Goal: Task Accomplishment & Management: Complete application form

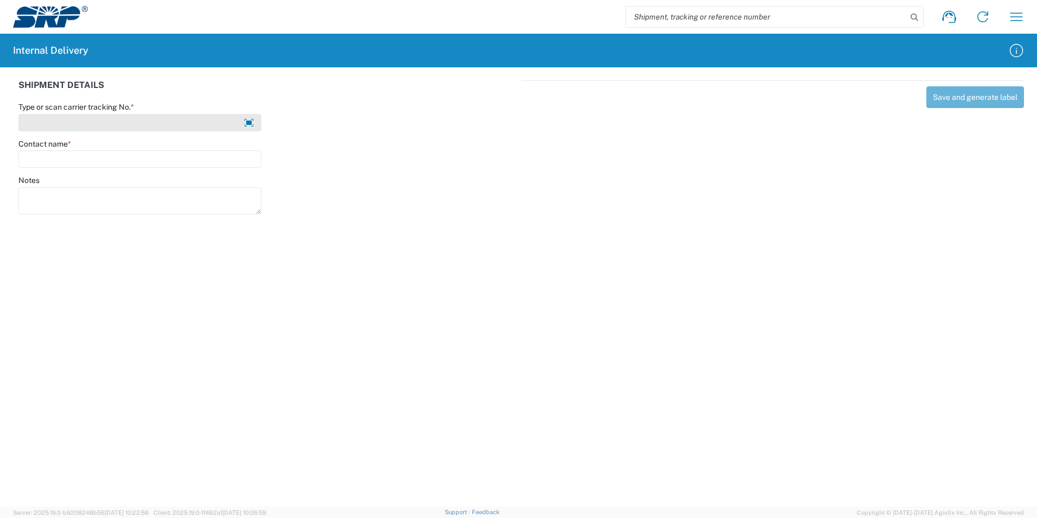
click at [99, 119] on input "Type or scan carrier tracking No. *" at bounding box center [139, 122] width 243 height 17
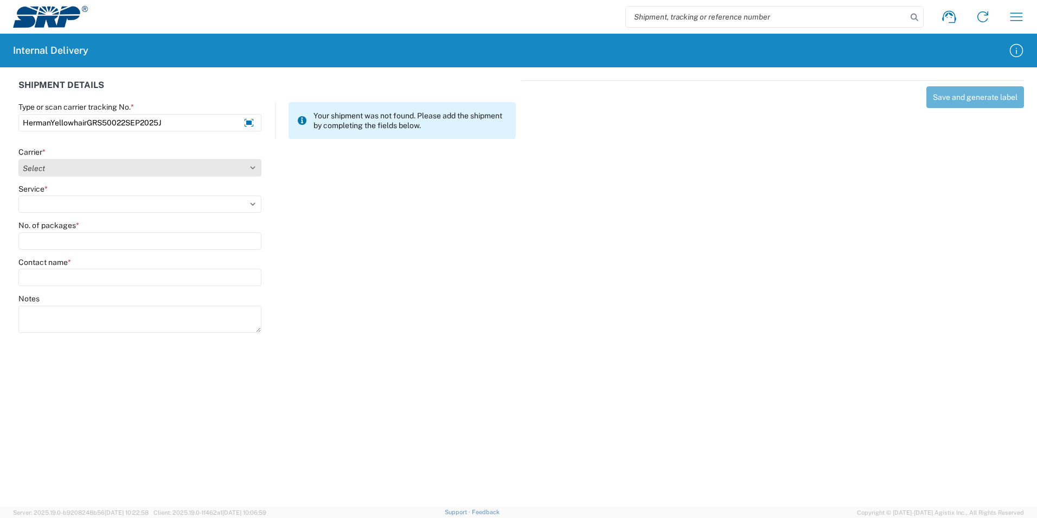
type input "HermanYellowhairGRS50022SEP2025J"
click at [246, 165] on select "Select Amazon Logistics ATI Trucking BC Dimerco Logistics Empire Southwest FedE…" at bounding box center [139, 167] width 243 height 17
select select "18713"
click at [18, 159] on select "Select Amazon Logistics ATI Trucking BC Dimerco Logistics Empire Southwest FedE…" at bounding box center [139, 167] width 243 height 17
click at [90, 208] on select "Select Ground Inter-Office" at bounding box center [139, 203] width 243 height 17
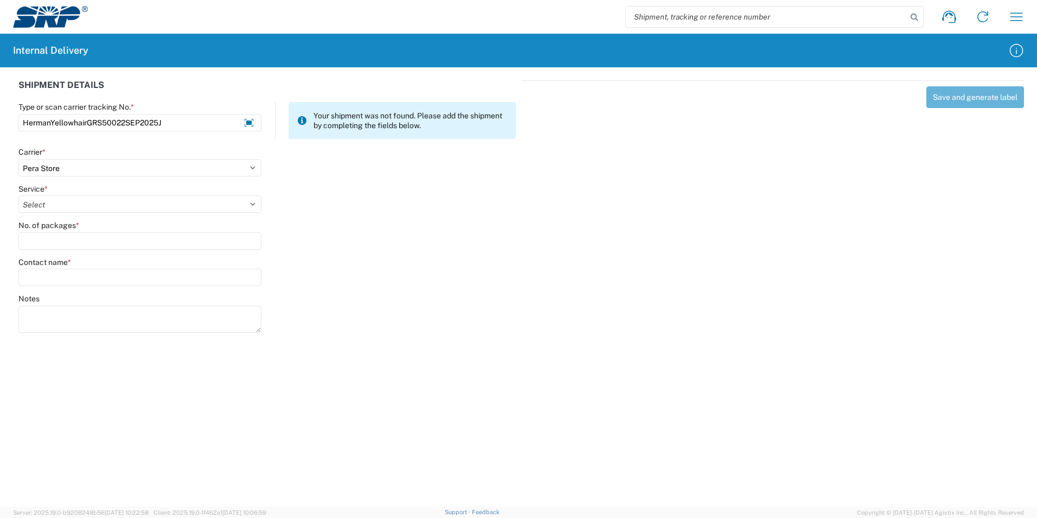
select select "35763"
click at [18, 195] on select "Select Ground Inter-Office" at bounding box center [139, 203] width 243 height 17
click at [74, 241] on input "No. of packages *" at bounding box center [139, 240] width 243 height 17
type input "1"
click at [61, 275] on input "Contact name *" at bounding box center [139, 277] width 243 height 17
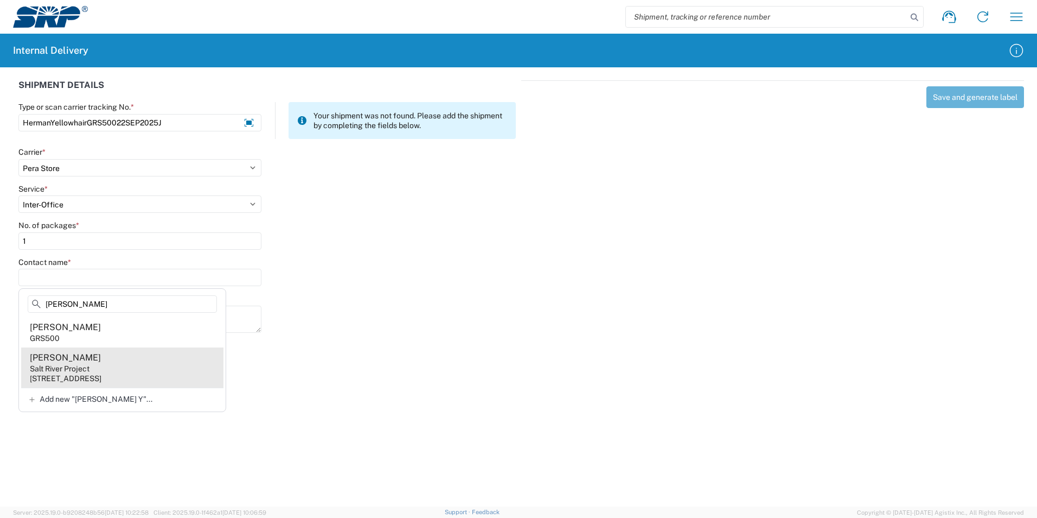
type input "[PERSON_NAME]"
click at [82, 358] on div "[PERSON_NAME]" at bounding box center [65, 358] width 71 height 12
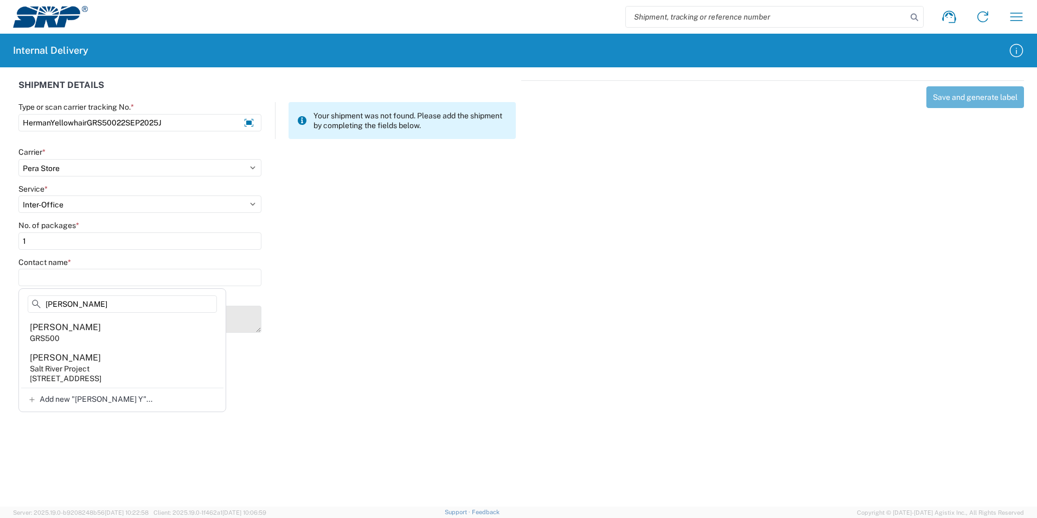
type input "[PERSON_NAME]"
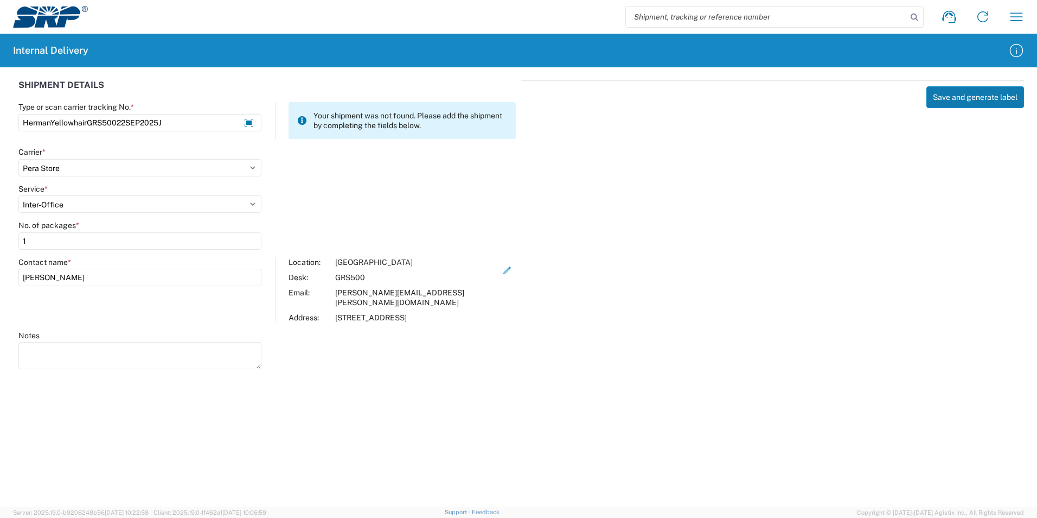
click at [964, 93] on button "Save and generate label" at bounding box center [976, 97] width 98 height 22
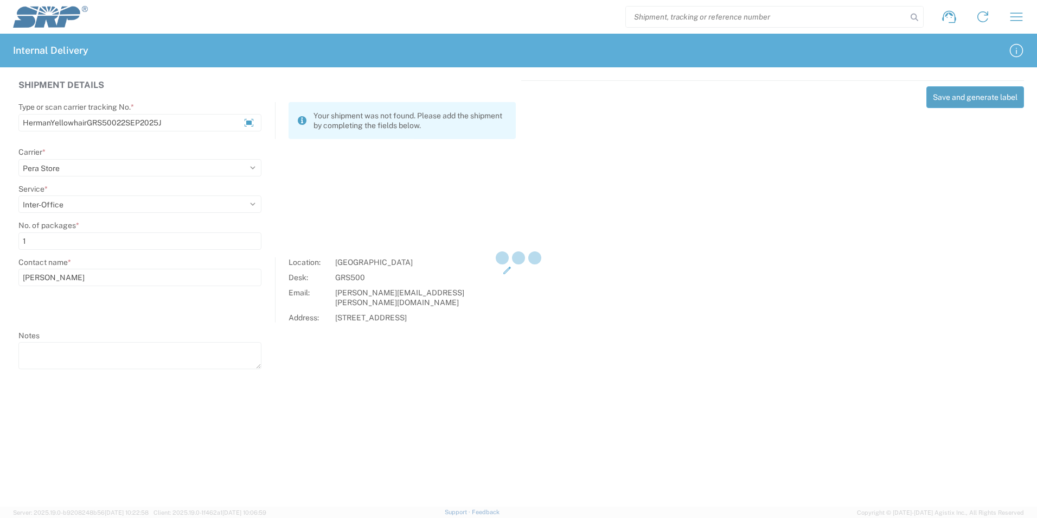
select select
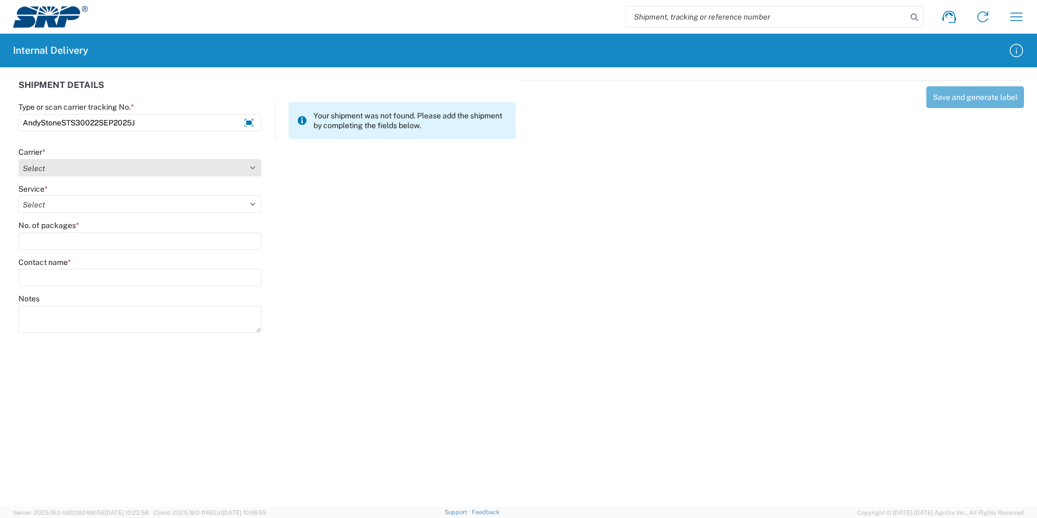
type input "AndyStoneSTS30022SEP2025J"
click at [251, 165] on select "Select Amazon Logistics ATI Trucking BC Dimerco Logistics Empire Southwest FedE…" at bounding box center [139, 167] width 243 height 17
select select "18713"
click at [18, 159] on select "Select Amazon Logistics ATI Trucking BC Dimerco Logistics Empire Southwest FedE…" at bounding box center [139, 167] width 243 height 17
click at [71, 203] on select "Select Ground Inter-Office" at bounding box center [139, 203] width 243 height 17
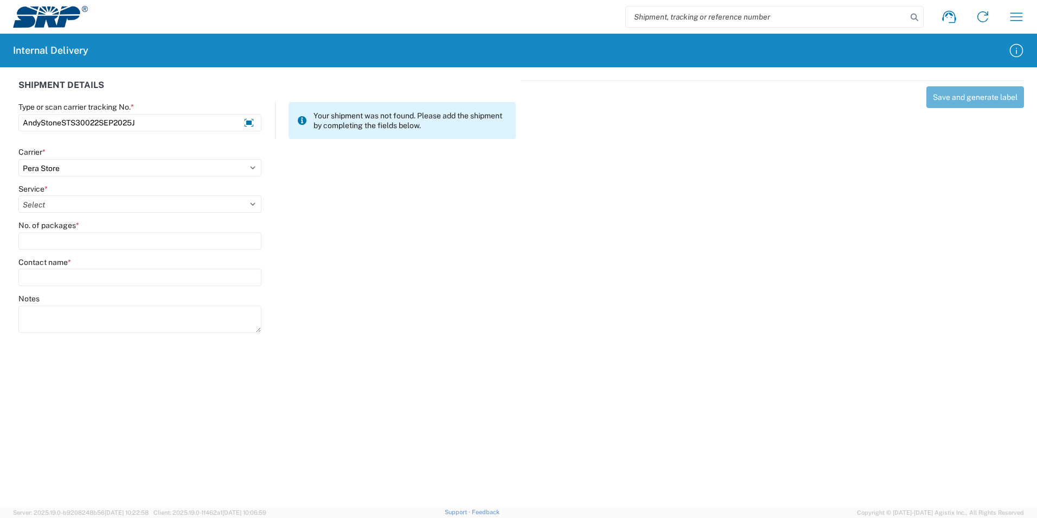
select select "35763"
click at [18, 195] on select "Select Ground Inter-Office" at bounding box center [139, 203] width 243 height 17
click at [47, 239] on input "No. of packages *" at bounding box center [139, 240] width 243 height 17
type input "1"
click at [51, 272] on input "Contact name *" at bounding box center [139, 277] width 243 height 17
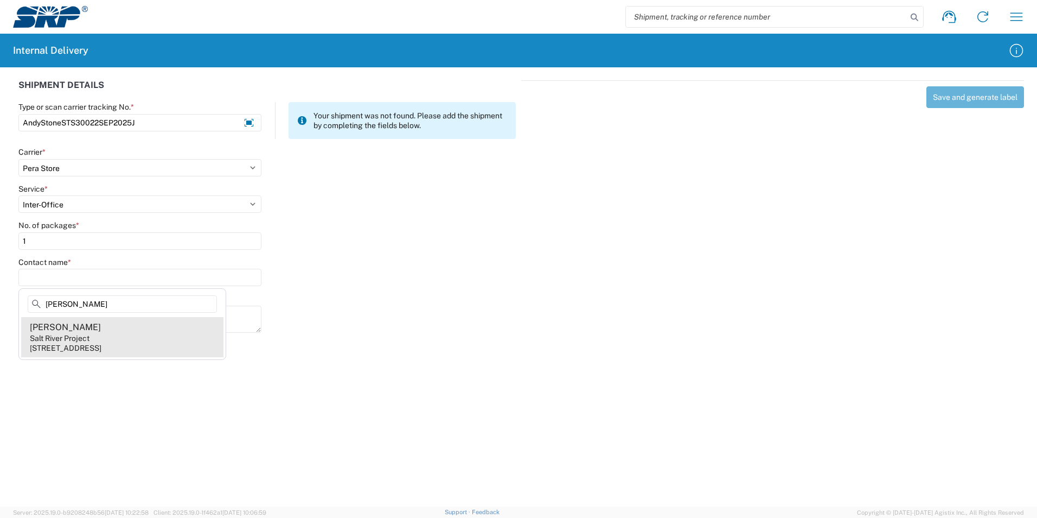
type input "[PERSON_NAME]"
click at [61, 336] on div "Salt River Project" at bounding box center [60, 338] width 60 height 10
type input "[PERSON_NAME]"
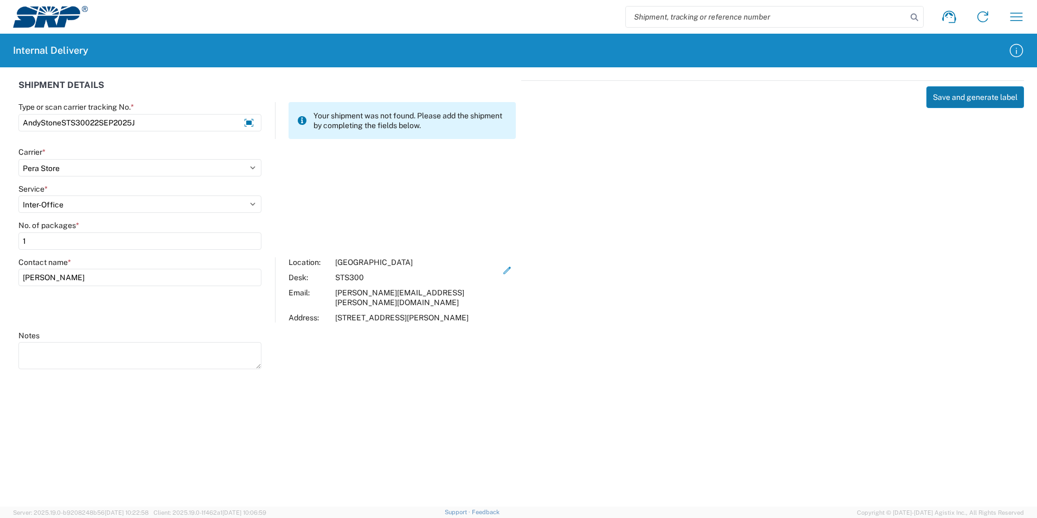
click at [969, 91] on button "Save and generate label" at bounding box center [976, 97] width 98 height 22
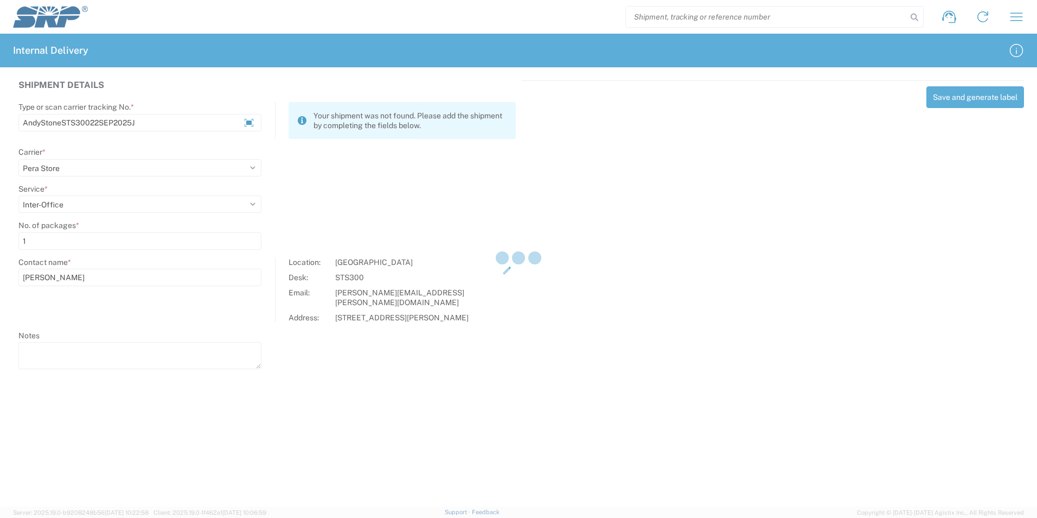
select select
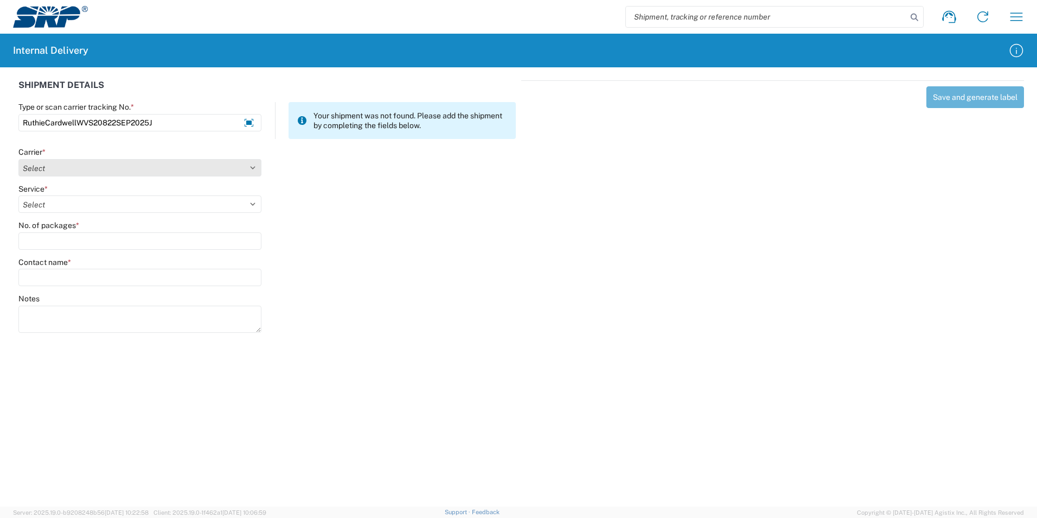
type input "RuthieCardwellWVS20822SEP2025J"
click at [253, 167] on select "Select Amazon Logistics ATI Trucking BC Dimerco Logistics Empire Southwest FedE…" at bounding box center [139, 167] width 243 height 17
select select "18713"
click at [18, 159] on select "Select Amazon Logistics ATI Trucking BC Dimerco Logistics Empire Southwest FedE…" at bounding box center [139, 167] width 243 height 17
click at [76, 207] on select "Select Ground Inter-Office" at bounding box center [139, 203] width 243 height 17
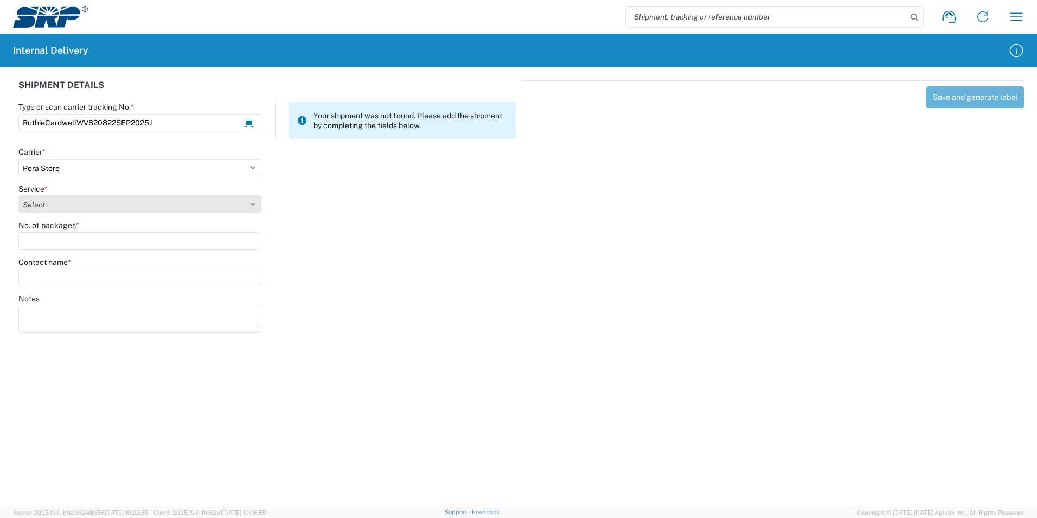
select select "35763"
click at [18, 195] on select "Select Ground Inter-Office" at bounding box center [139, 203] width 243 height 17
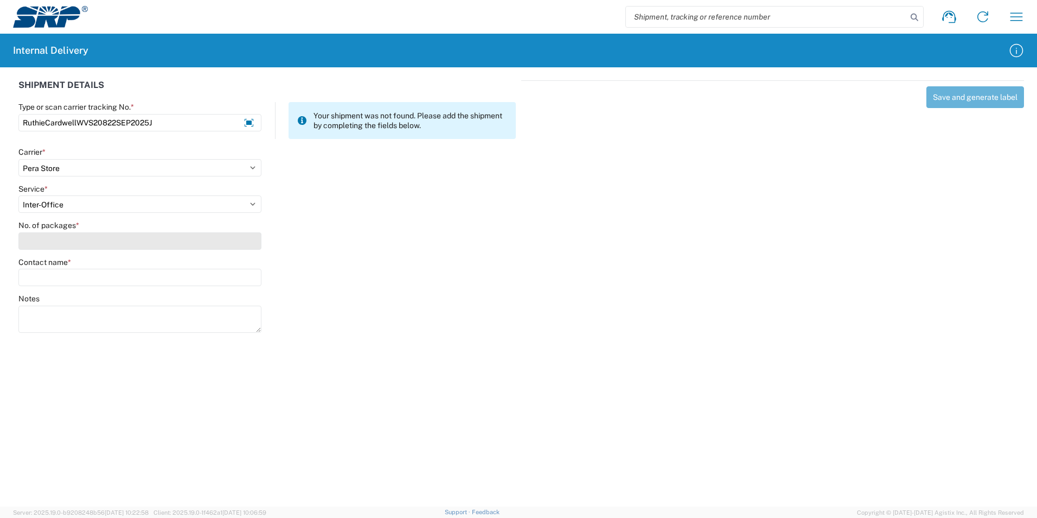
click at [56, 247] on input "No. of packages *" at bounding box center [139, 240] width 243 height 17
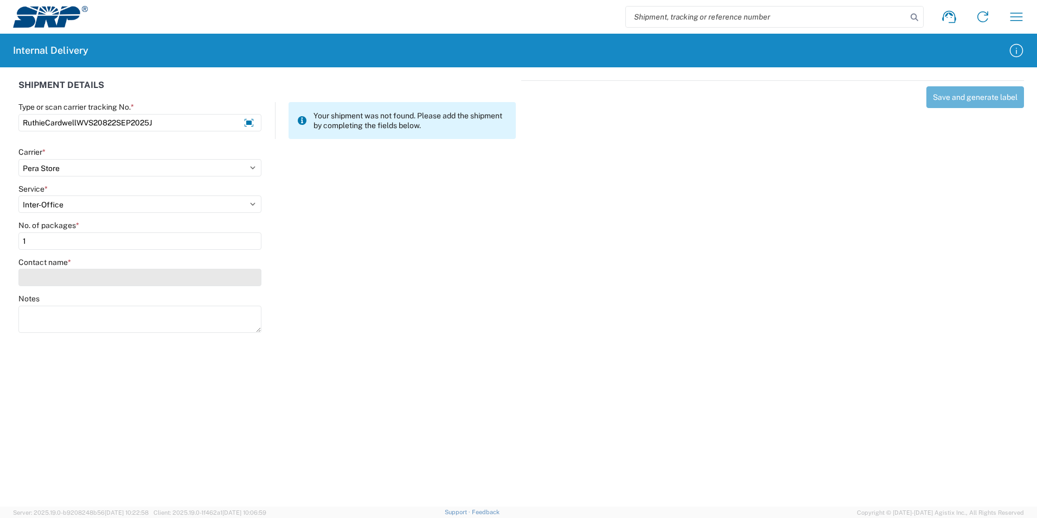
type input "1"
click at [43, 282] on input "Contact name *" at bounding box center [139, 277] width 243 height 17
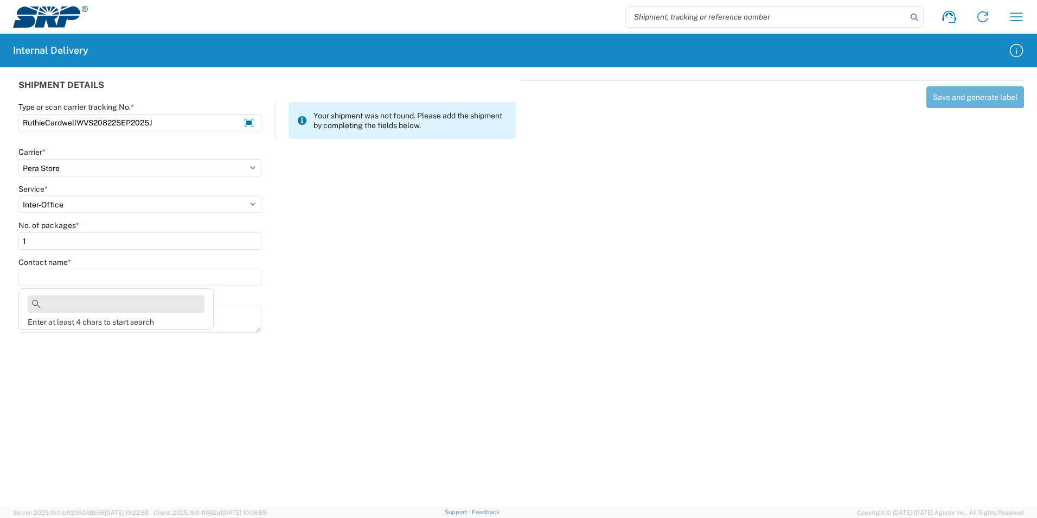
click at [50, 298] on input at bounding box center [116, 303] width 177 height 17
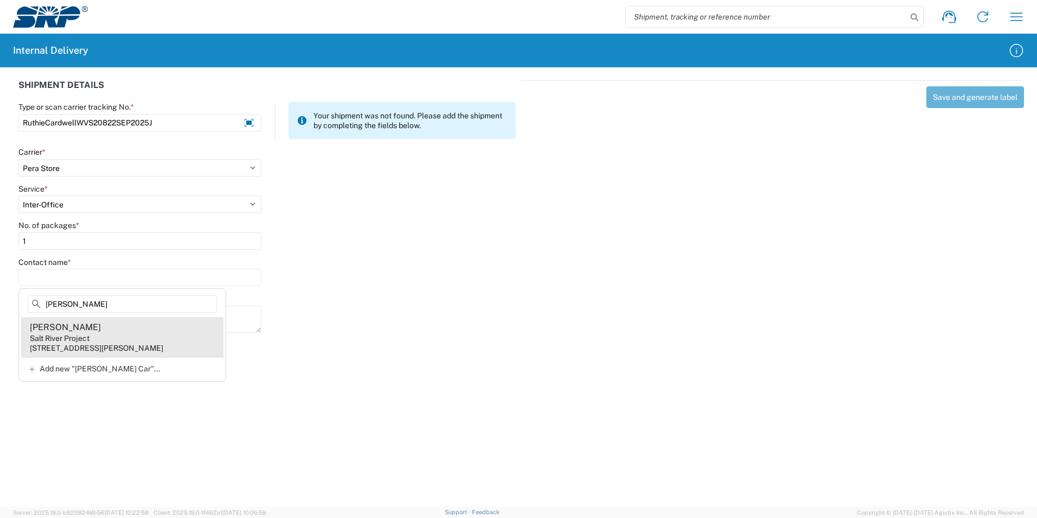
type input "[PERSON_NAME]"
click at [50, 338] on div "Salt River Project" at bounding box center [60, 338] width 60 height 10
type input "[PERSON_NAME]"
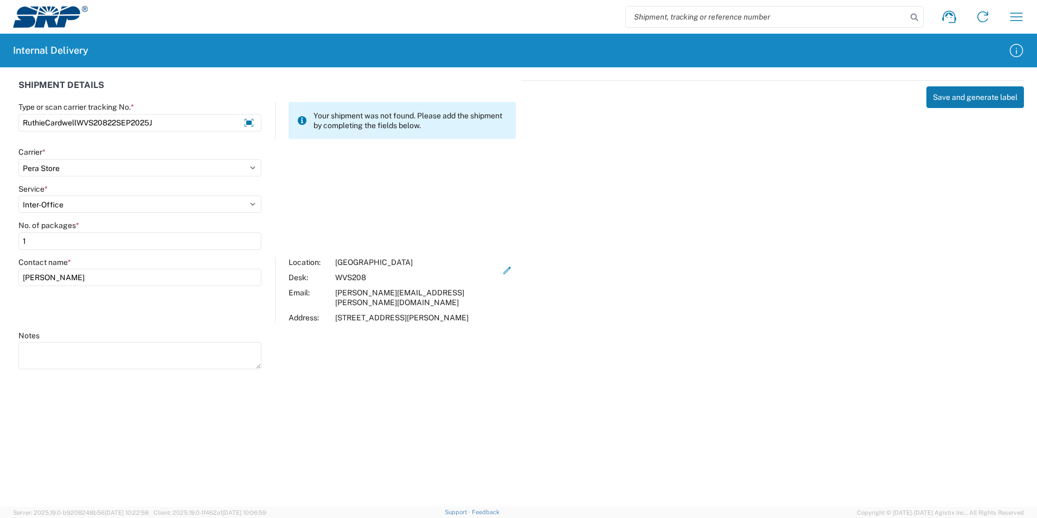
click at [953, 92] on button "Save and generate label" at bounding box center [976, 97] width 98 height 22
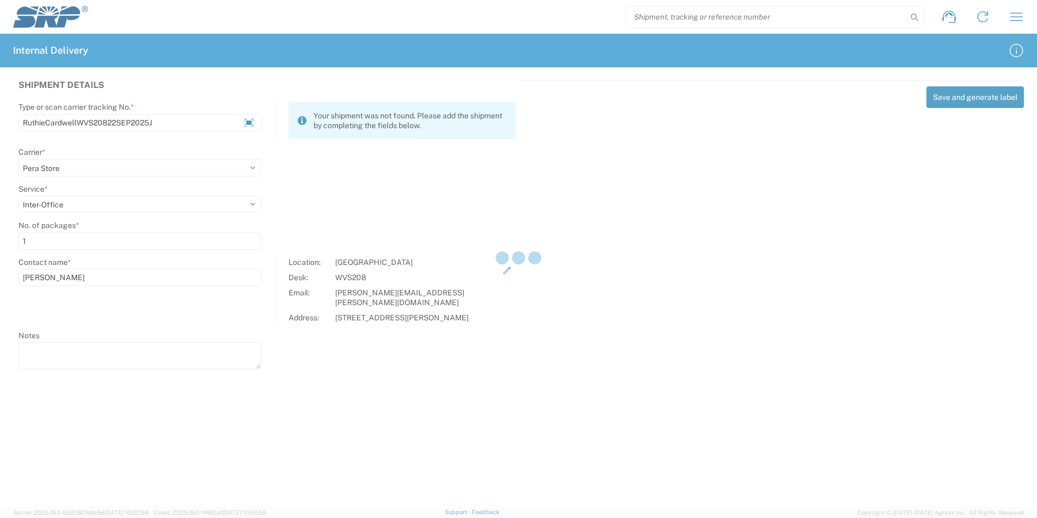
select select
